Goal: Task Accomplishment & Management: Use online tool/utility

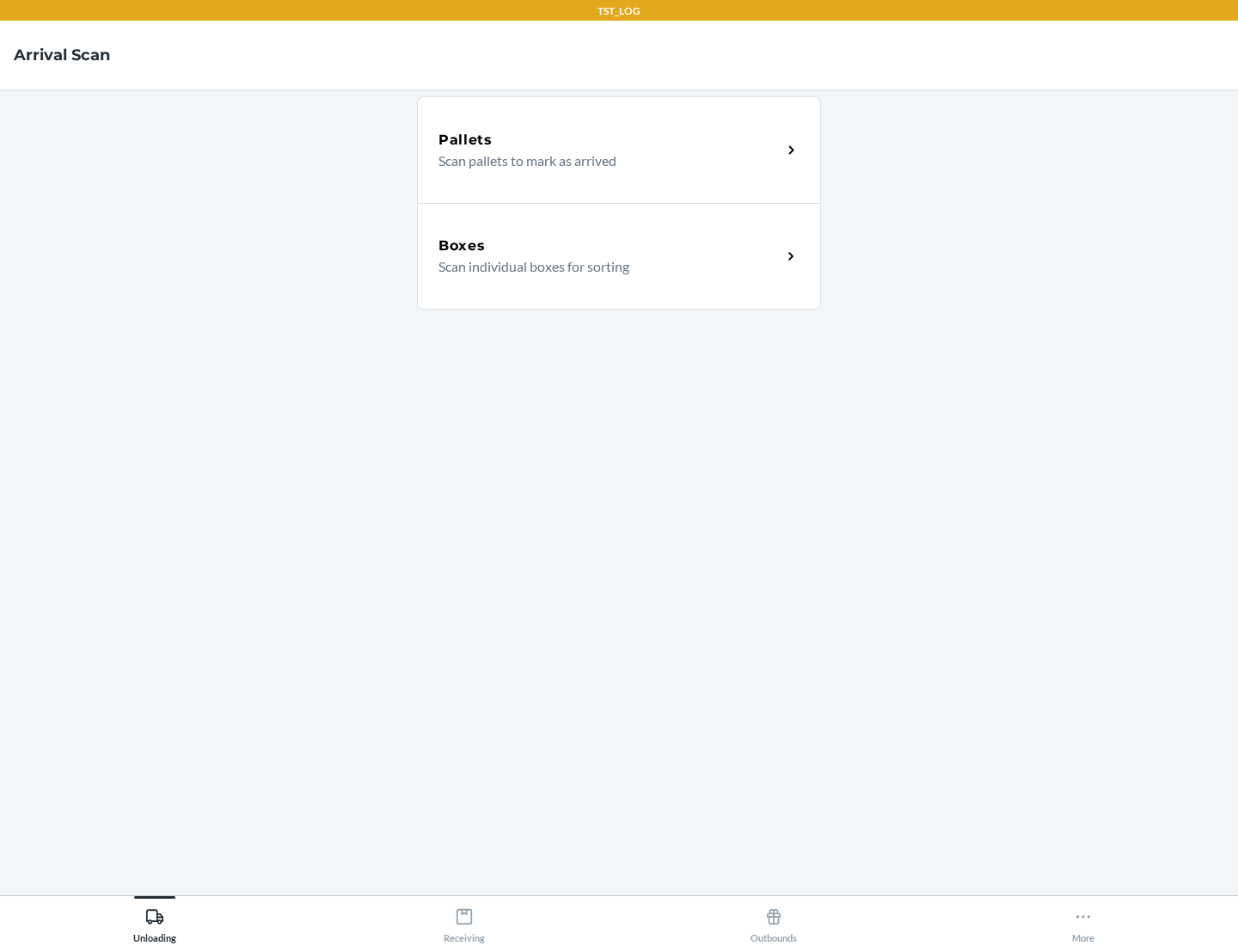
click at [610, 246] on div "Boxes" at bounding box center [610, 246] width 343 height 21
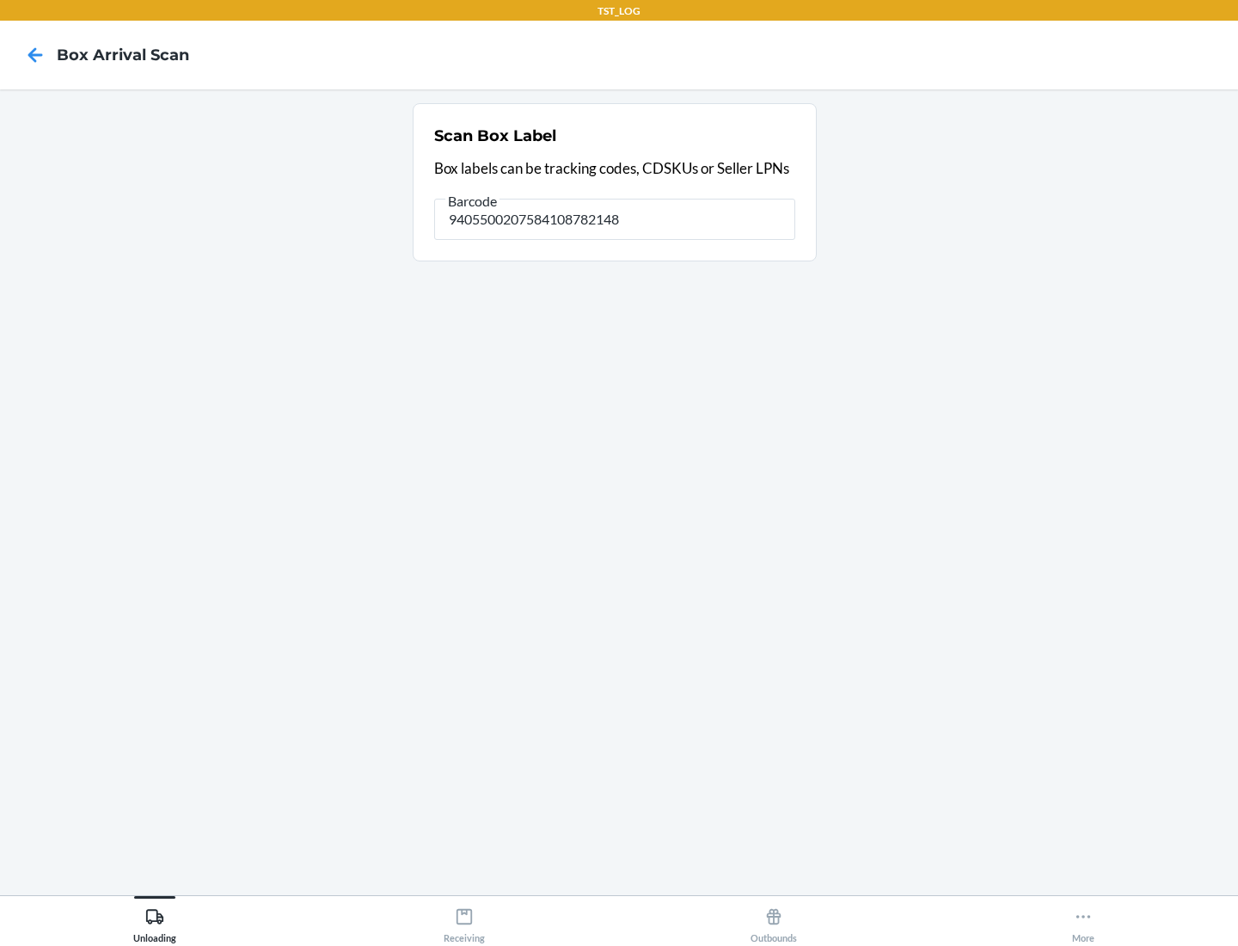
type input "9405500207584108782148"
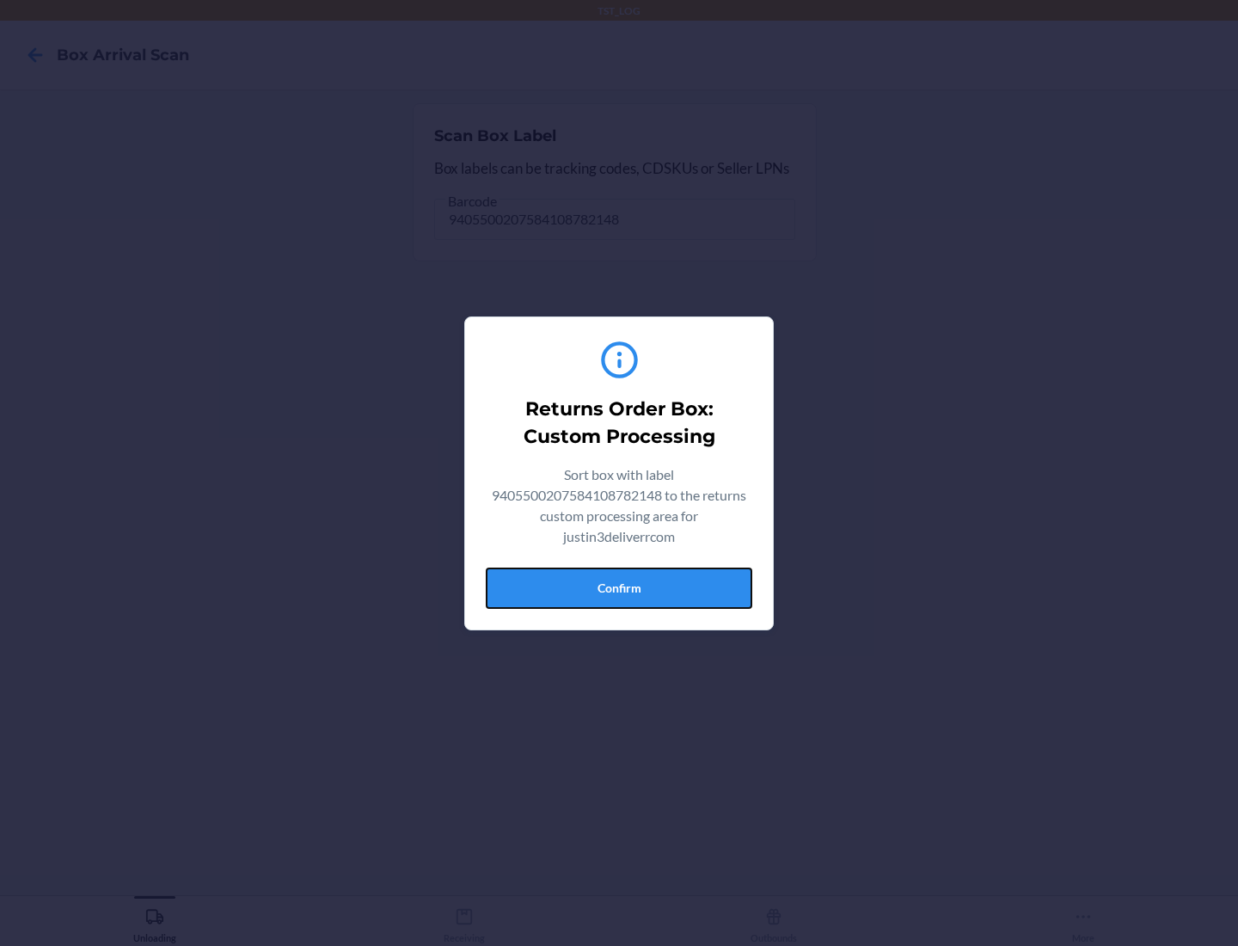
click at [619, 587] on button "Confirm" at bounding box center [619, 588] width 267 height 41
